Goal: Task Accomplishment & Management: Use online tool/utility

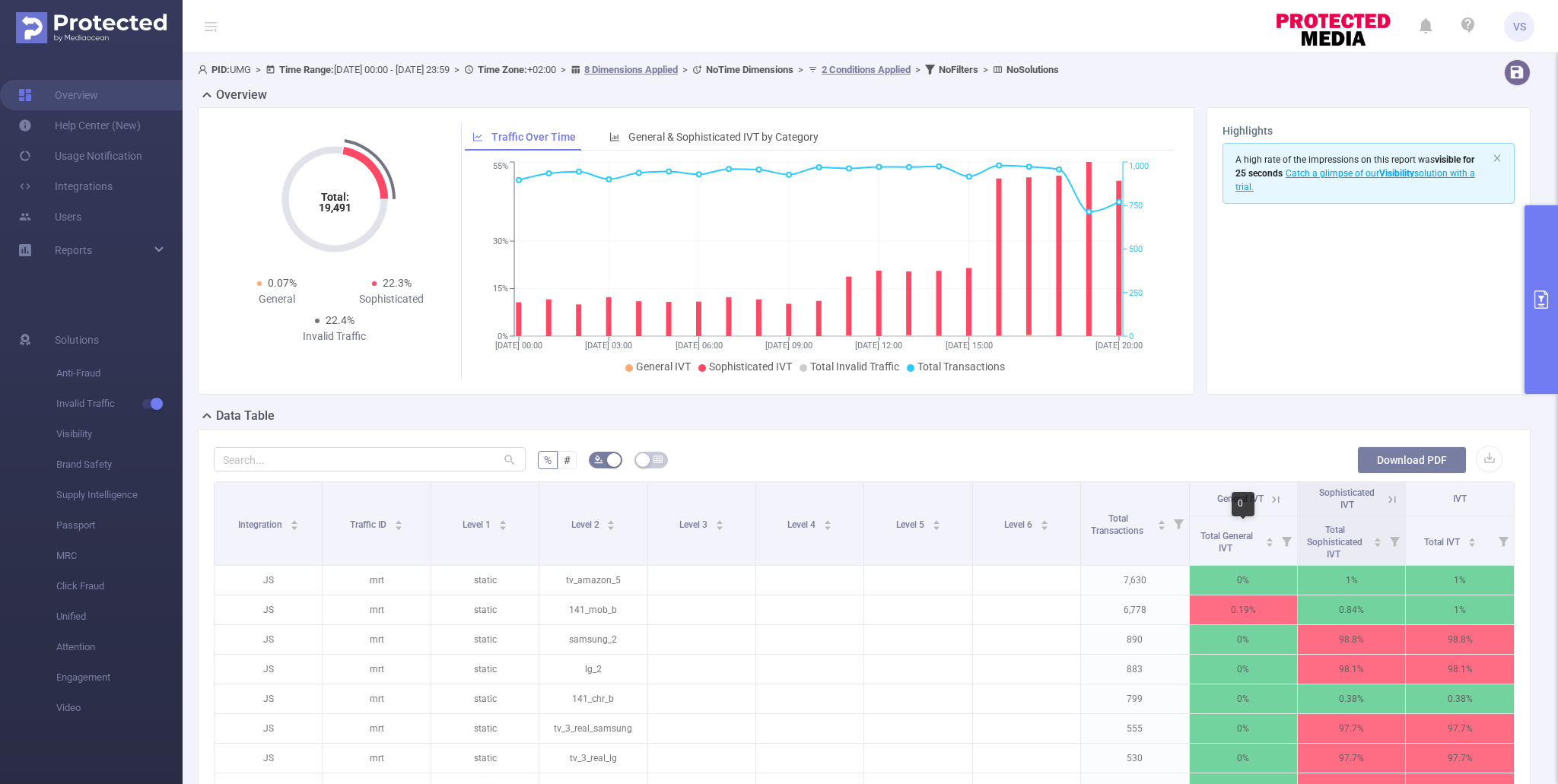
scroll to position [129, 0]
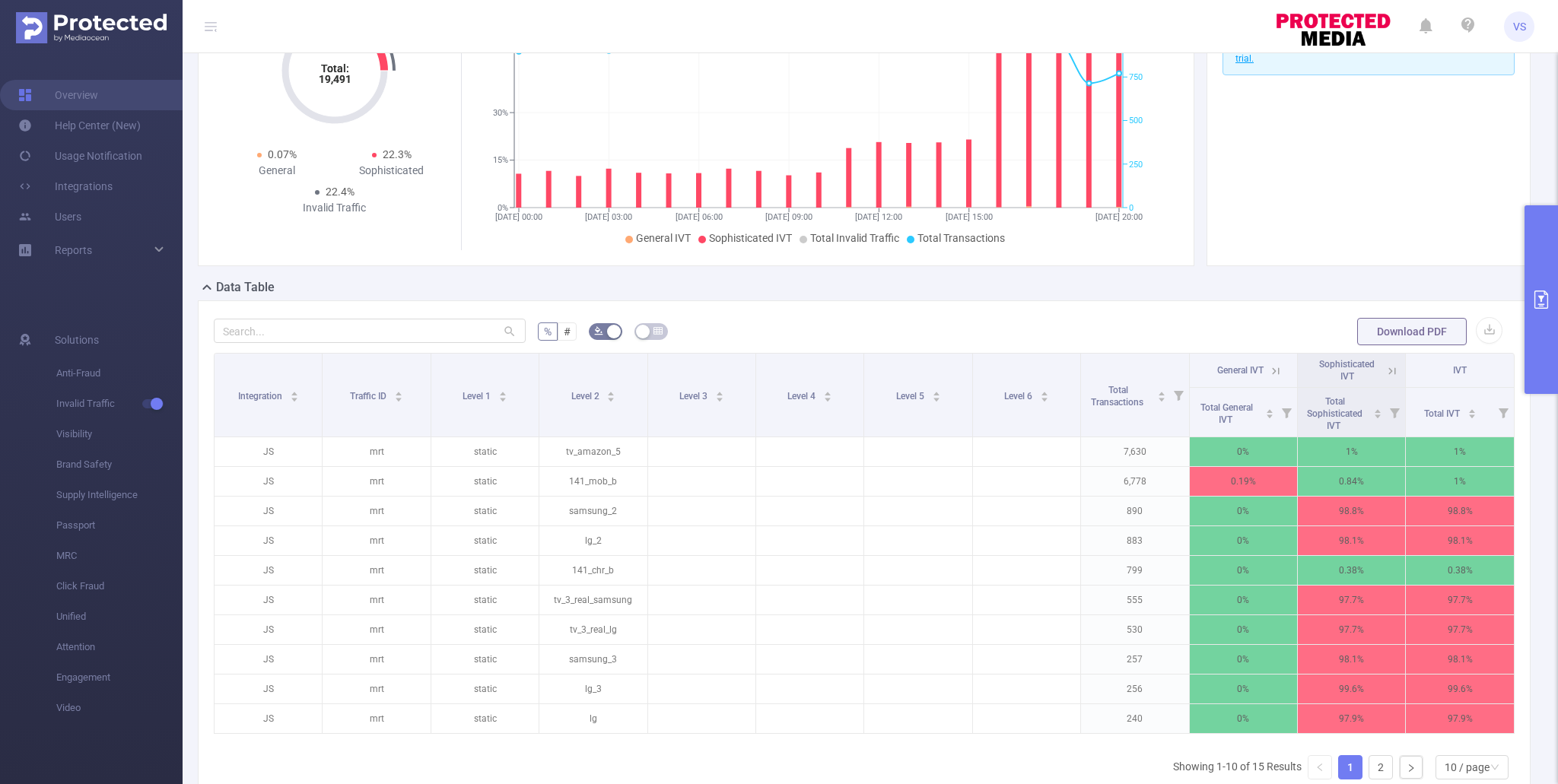
click at [1537, 334] on button "primary" at bounding box center [1540, 299] width 33 height 189
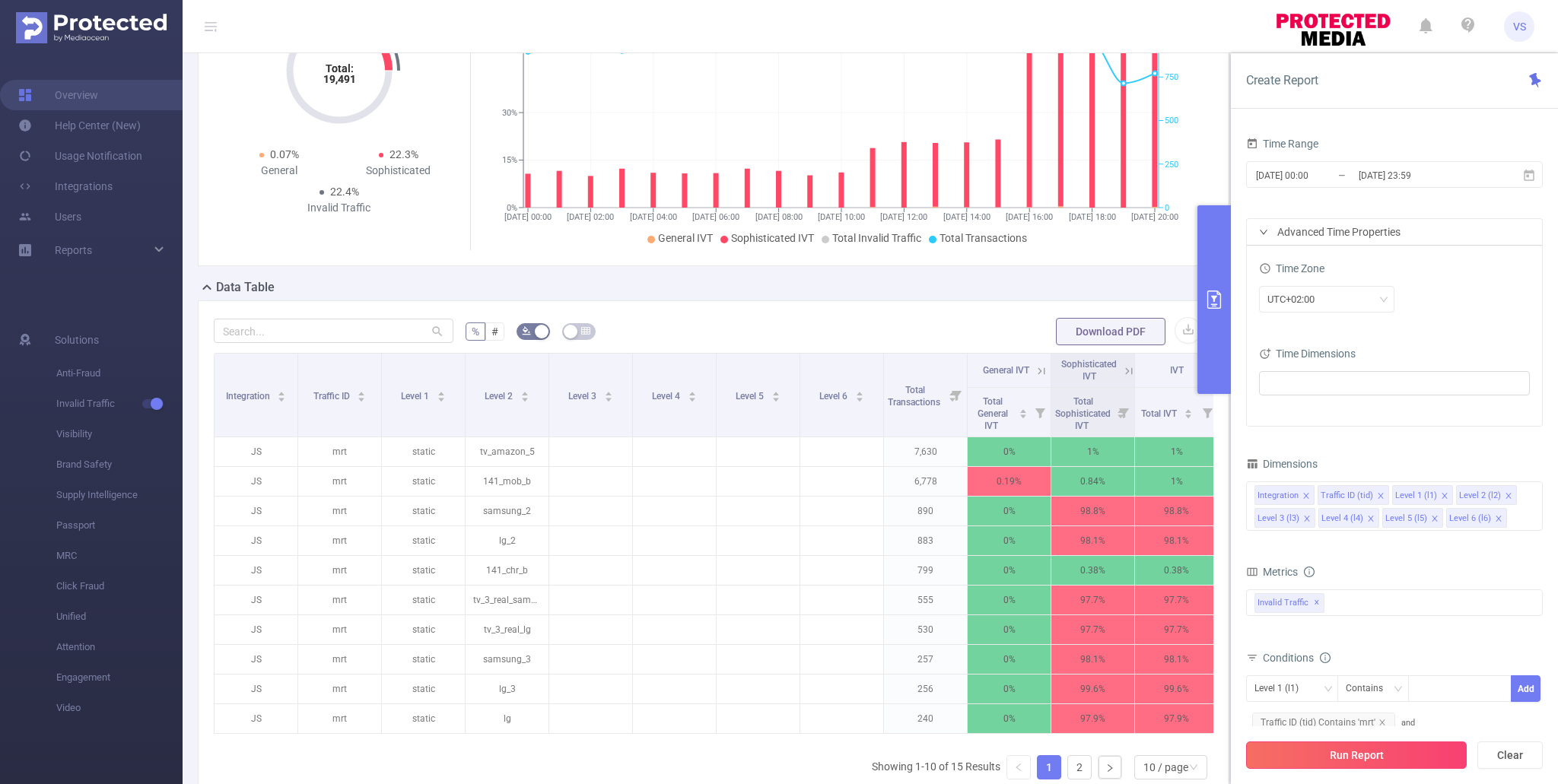
click at [1358, 748] on button "Run Report" at bounding box center [1356, 755] width 220 height 27
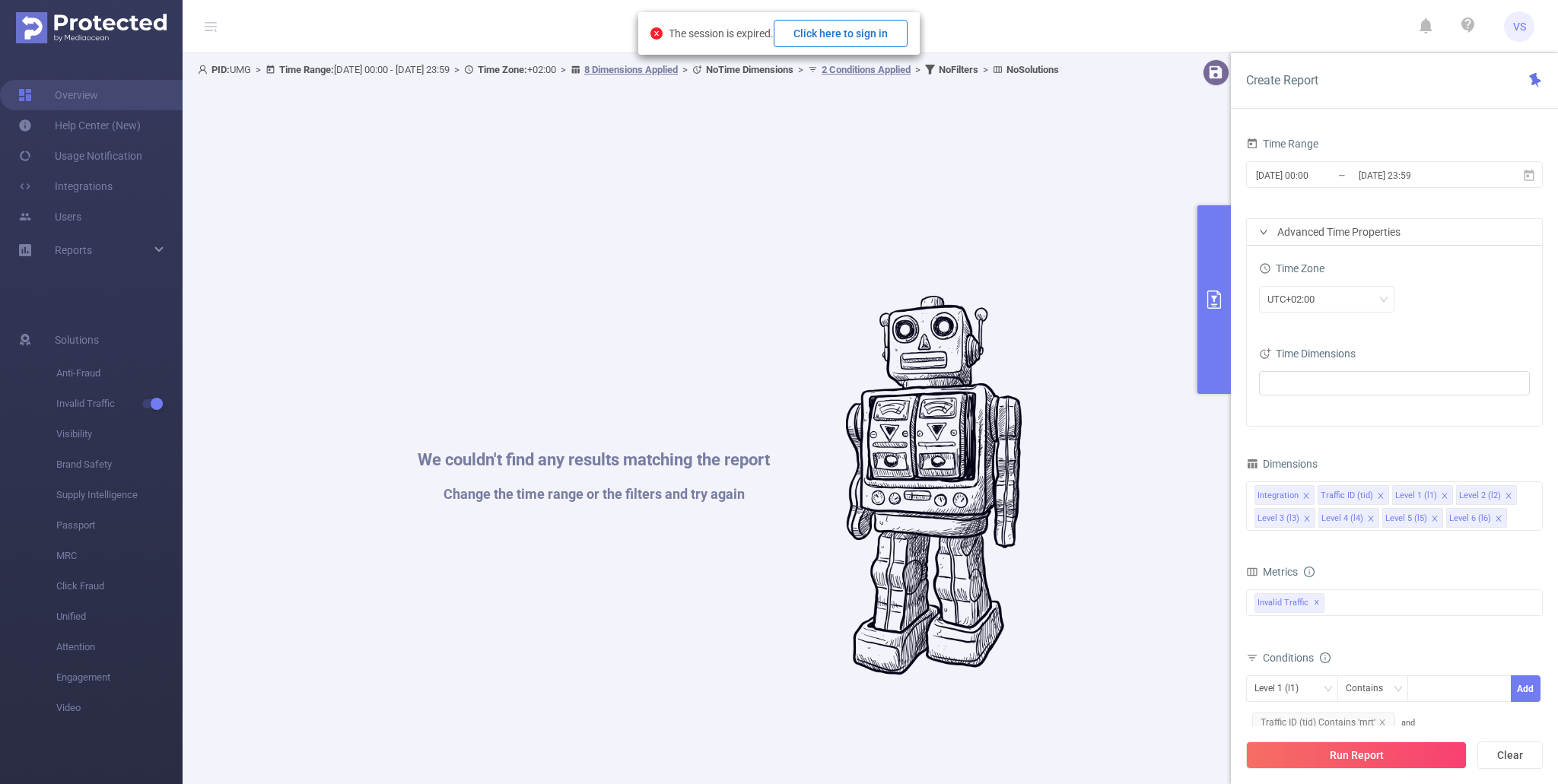
click at [868, 28] on button "Click here to sign in" at bounding box center [841, 33] width 134 height 27
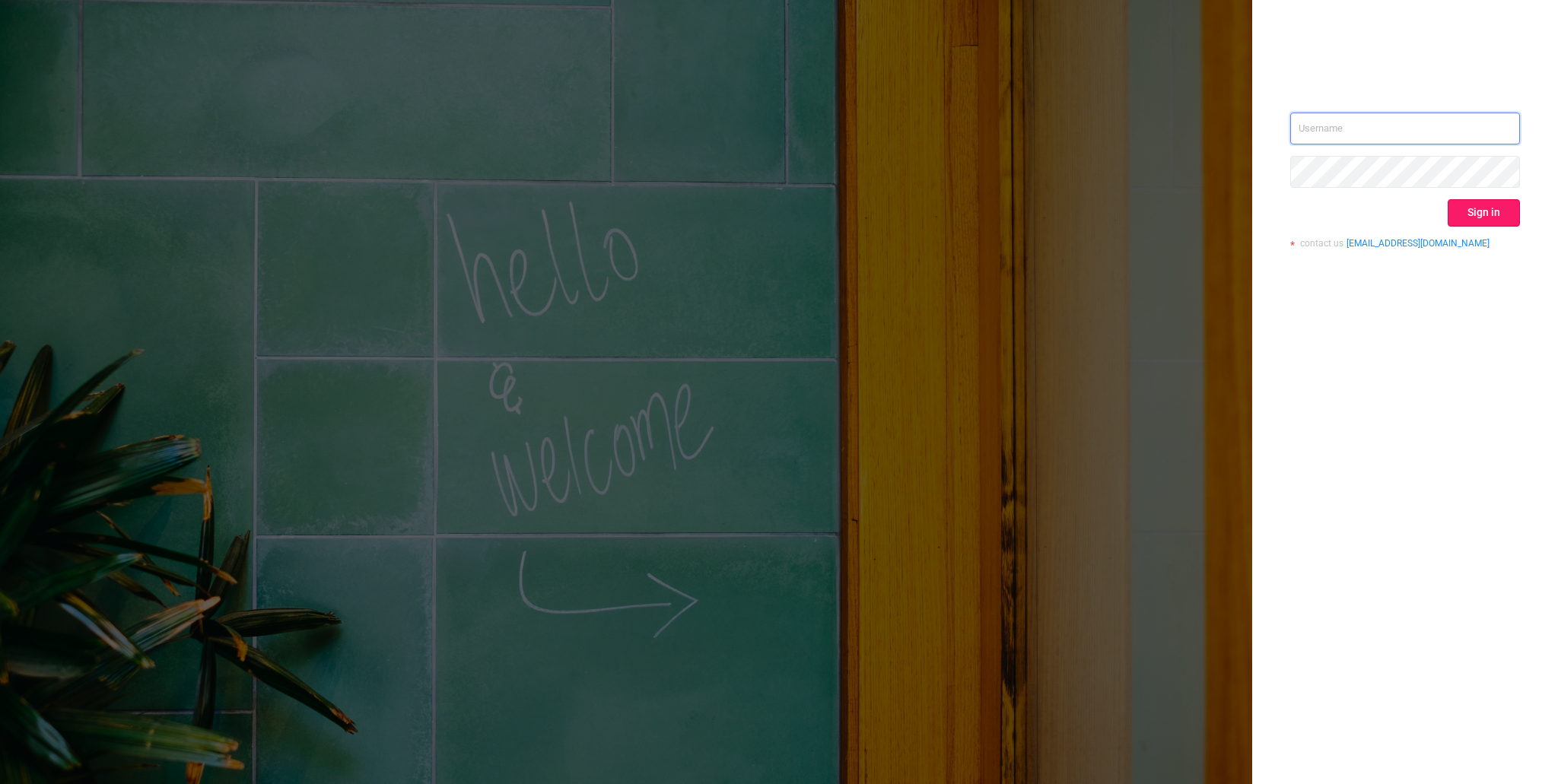
type input "[EMAIL_ADDRESS][DOMAIN_NAME]"
click at [1480, 225] on button "Sign in" at bounding box center [1483, 213] width 72 height 27
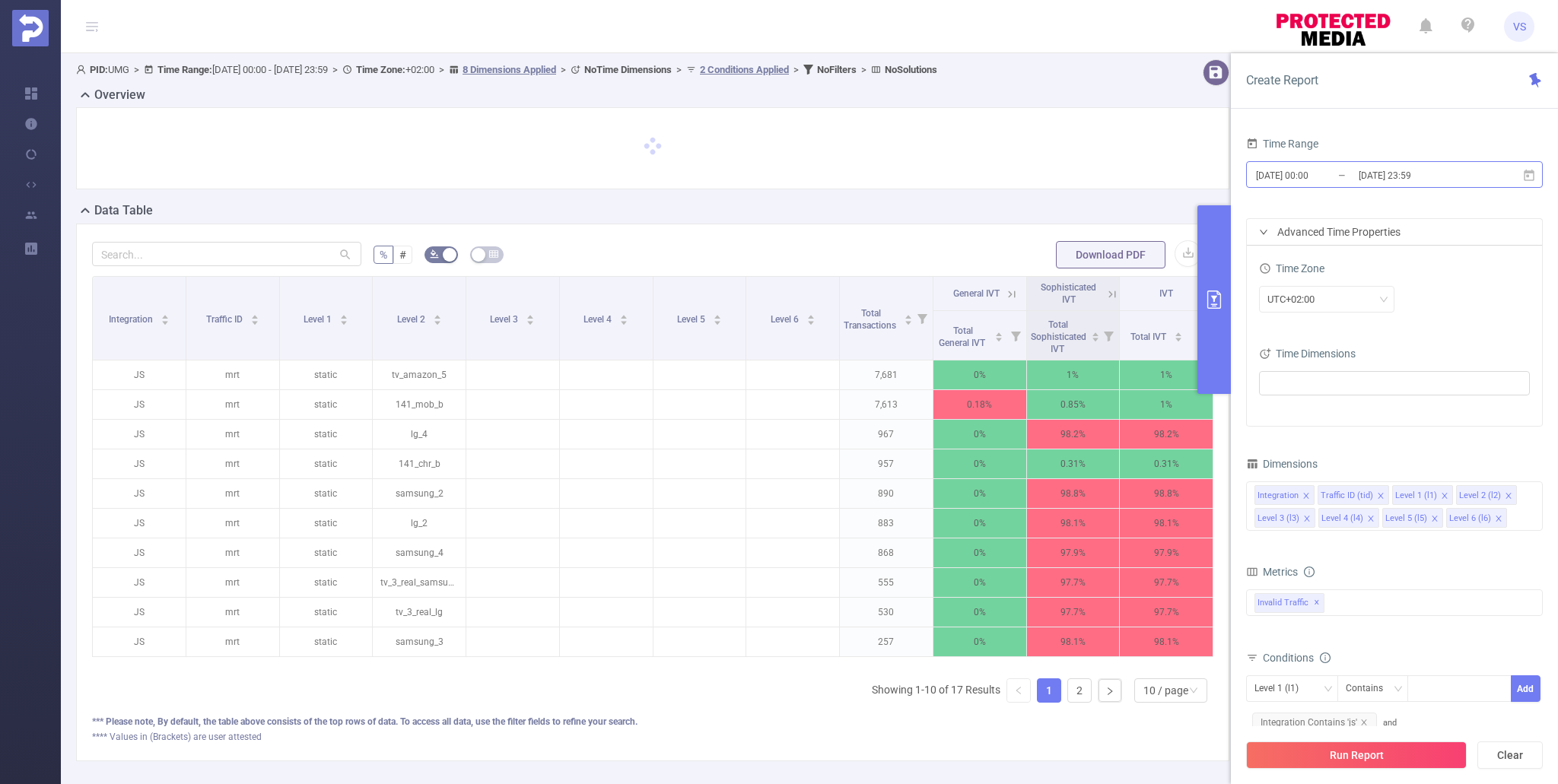
click at [1344, 169] on input "[DATE] 00:00" at bounding box center [1316, 175] width 123 height 20
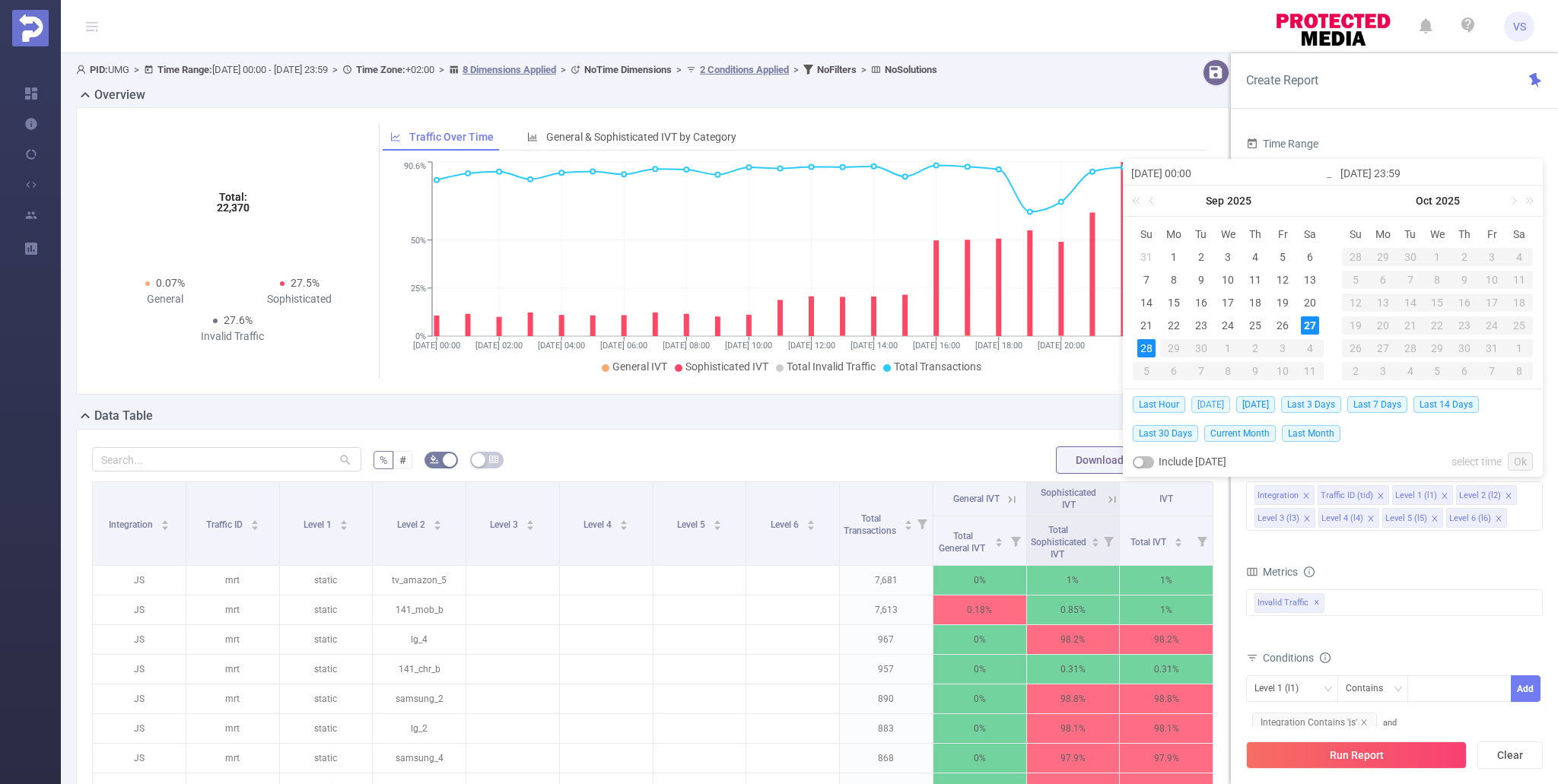
click at [1213, 404] on span "[DATE]" at bounding box center [1210, 405] width 39 height 17
type input "[DATE] 00:00"
type input "[DATE] 23:59"
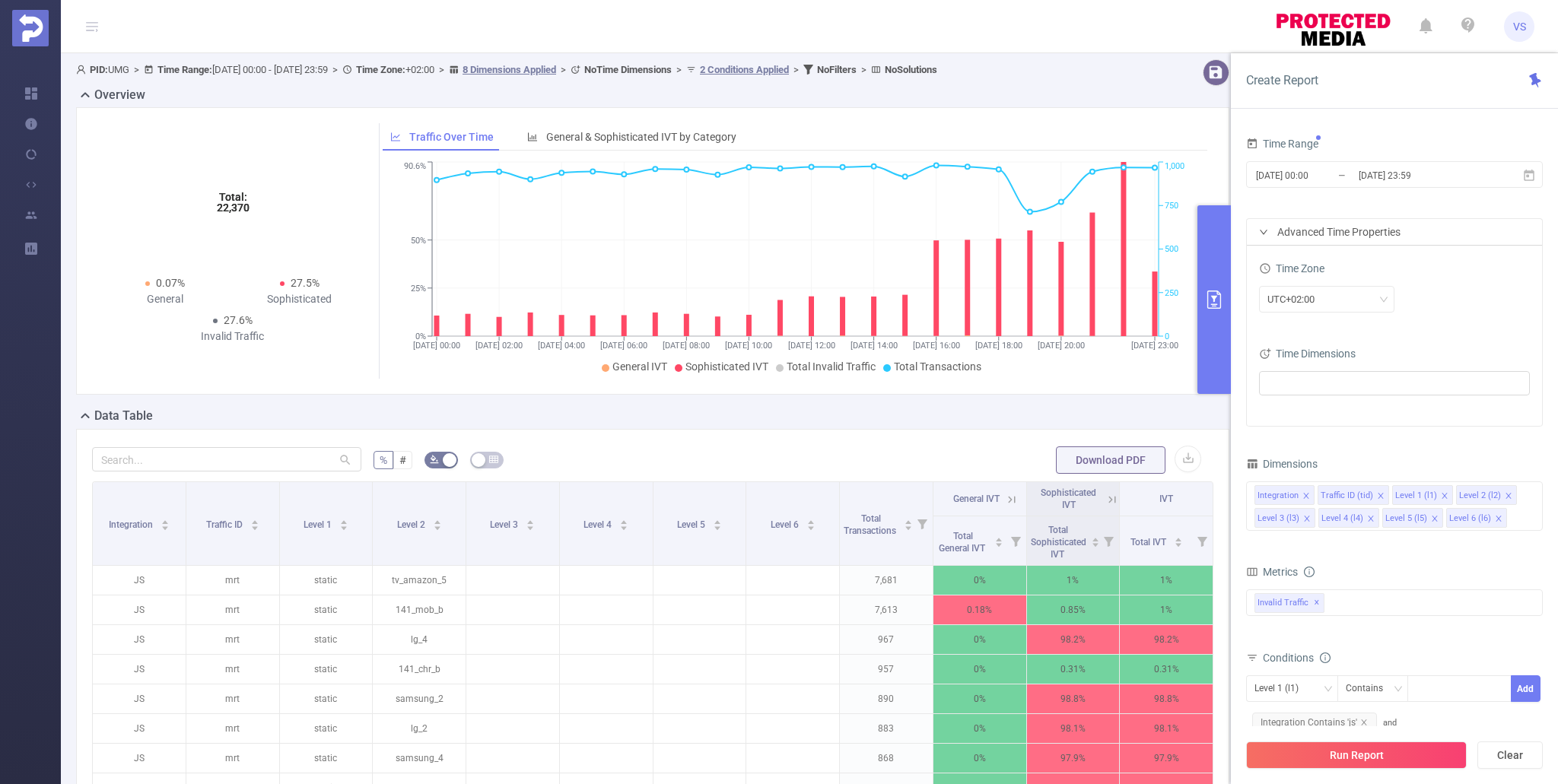
click at [1213, 404] on div "Total: 22,370 Total: 22,370 0.07% General 27.5% Sophisticated 27.6% Invalid Tra…" at bounding box center [653, 258] width 1166 height 300
click at [1290, 760] on button "Run Report" at bounding box center [1356, 755] width 220 height 27
